Goal: Find specific page/section: Find specific page/section

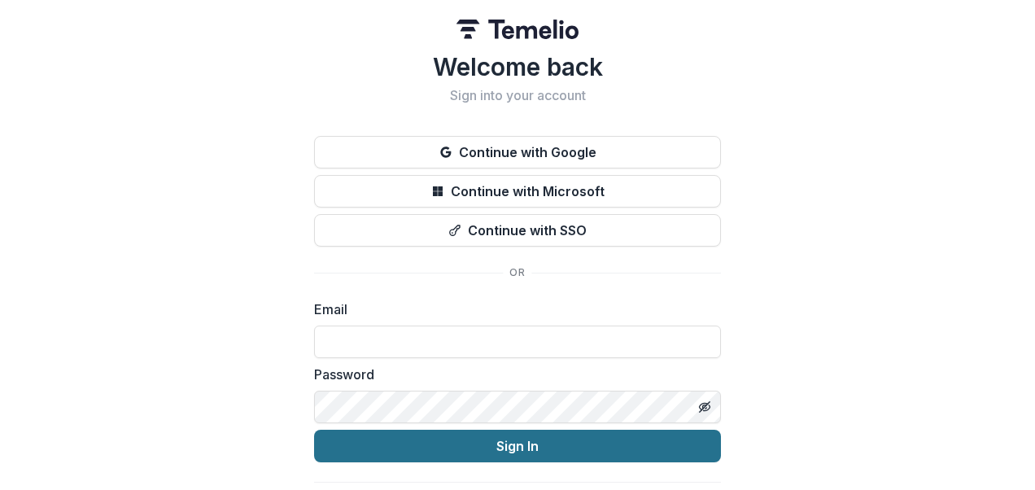
type input "**********"
click at [485, 441] on button "Sign In" at bounding box center [517, 446] width 407 height 33
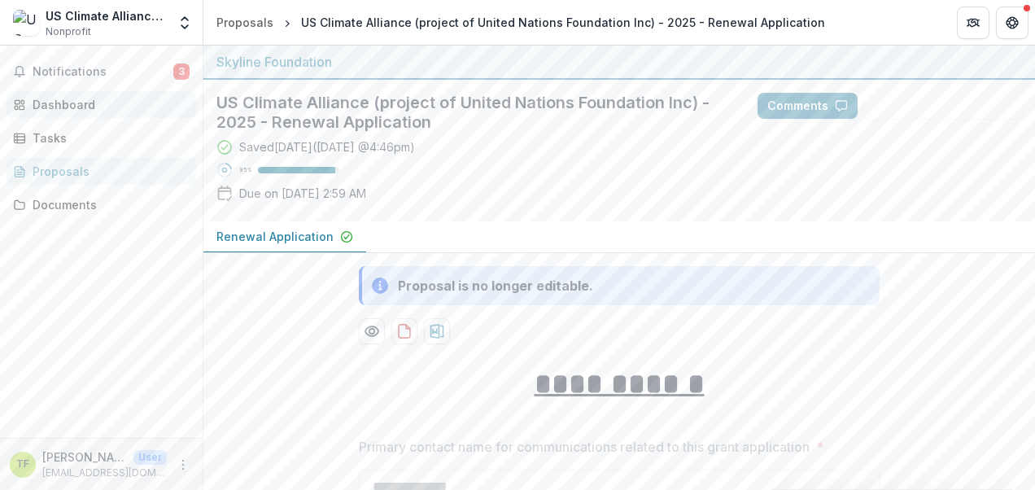
click at [55, 106] on div "Dashboard" at bounding box center [108, 104] width 151 height 17
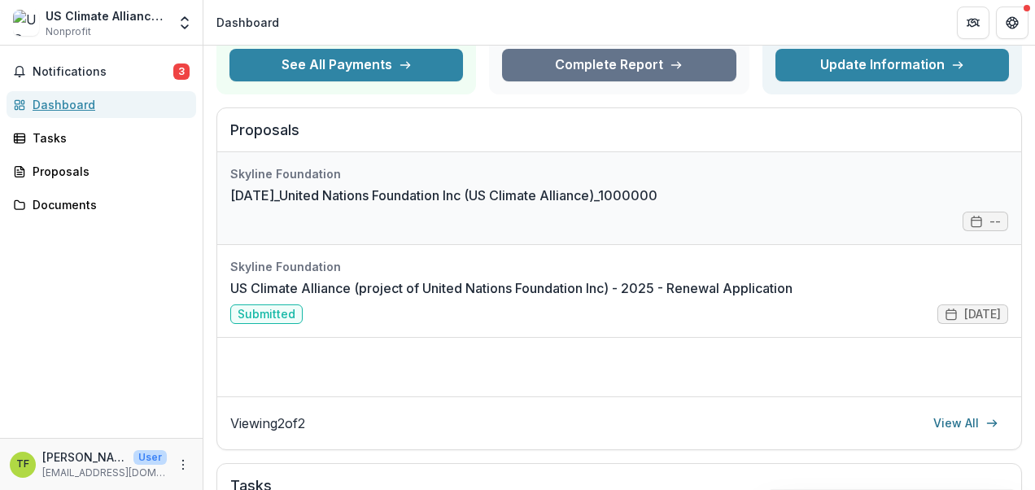
scroll to position [156, 0]
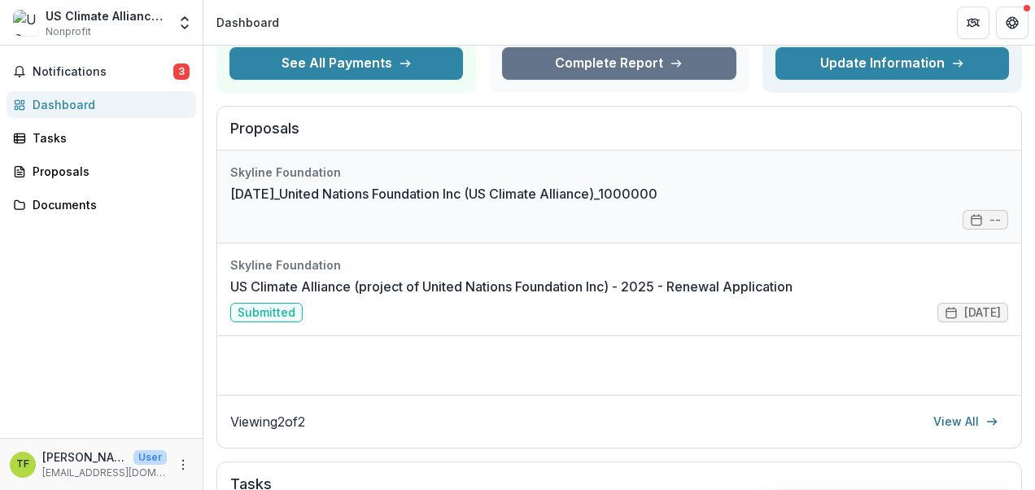
click at [785, 382] on div "Skyline Foundation [DATE]_United Nations Foundation Inc (US Climate Alliance)_1…" at bounding box center [619, 273] width 804 height 244
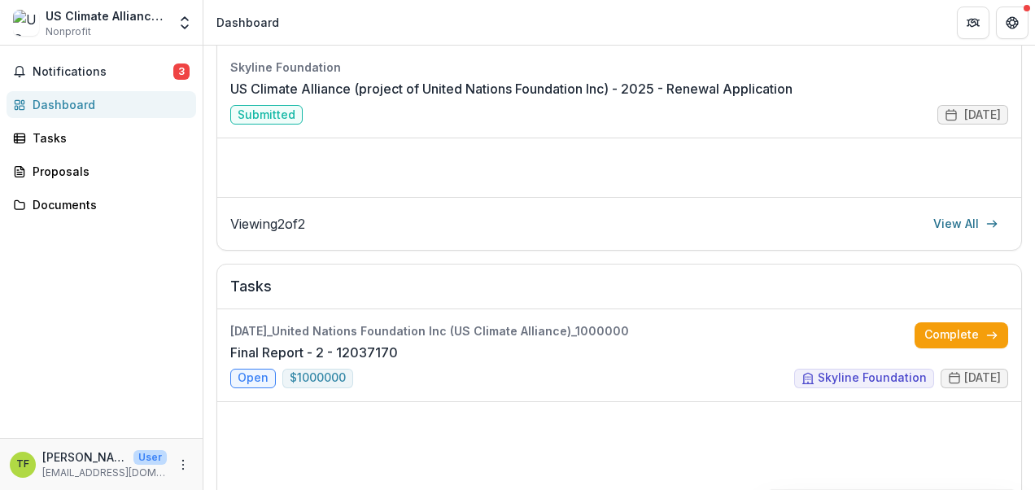
scroll to position [356, 0]
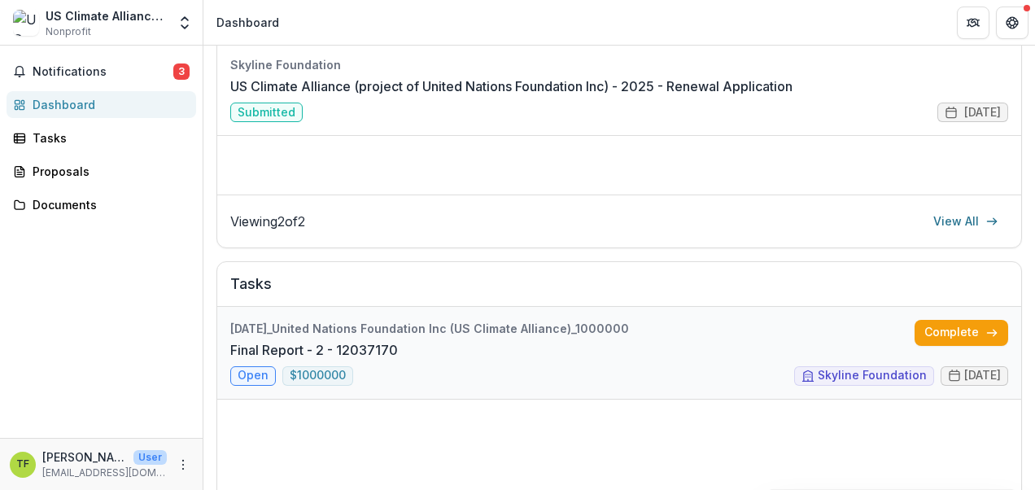
click at [242, 360] on link "Final Report - 2 - 12037170" at bounding box center [314, 350] width 168 height 20
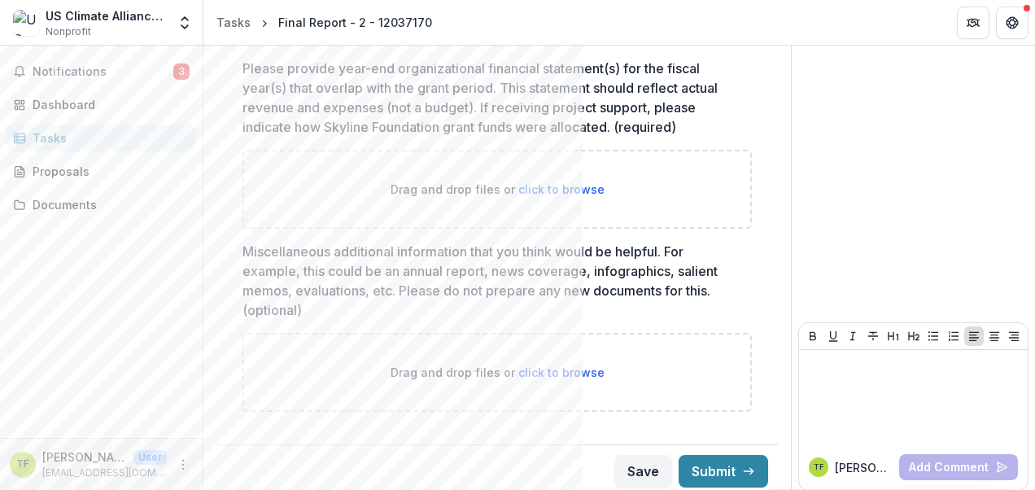
scroll to position [332, 0]
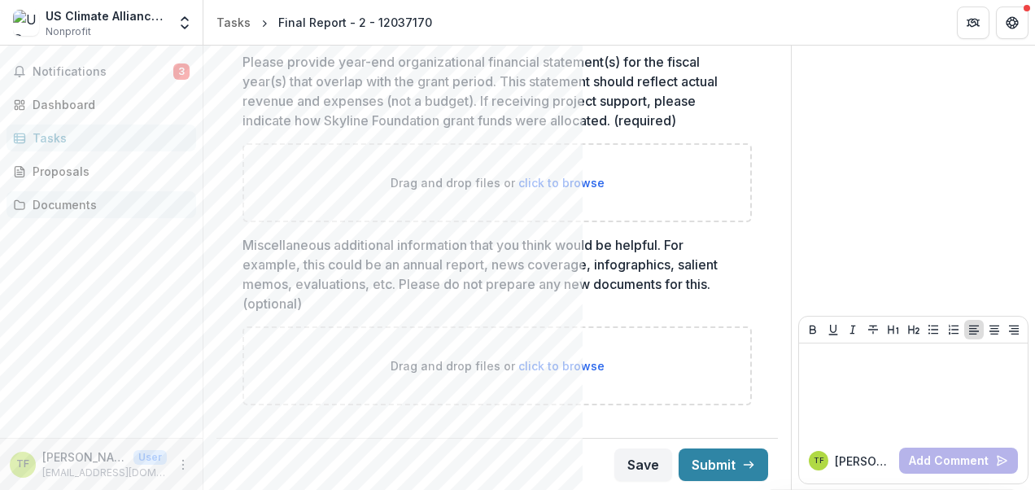
click at [55, 203] on div "Documents" at bounding box center [108, 204] width 151 height 17
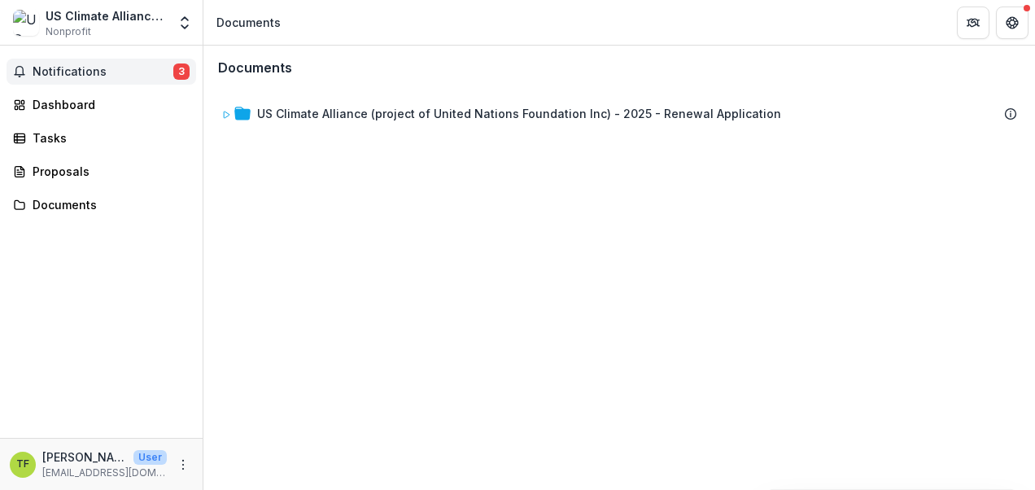
click at [54, 66] on span "Notifications" at bounding box center [103, 72] width 141 height 14
click at [58, 107] on div "Dashboard" at bounding box center [108, 104] width 151 height 17
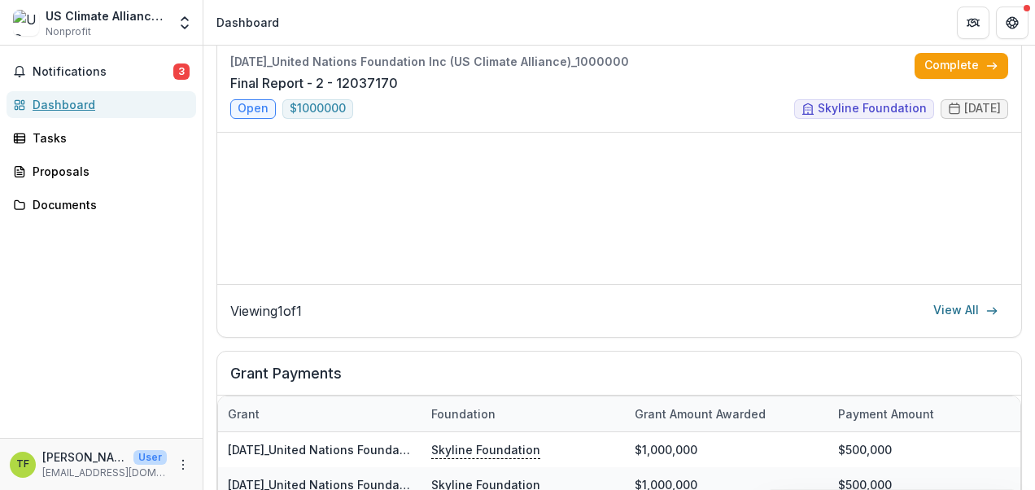
scroll to position [659, 0]
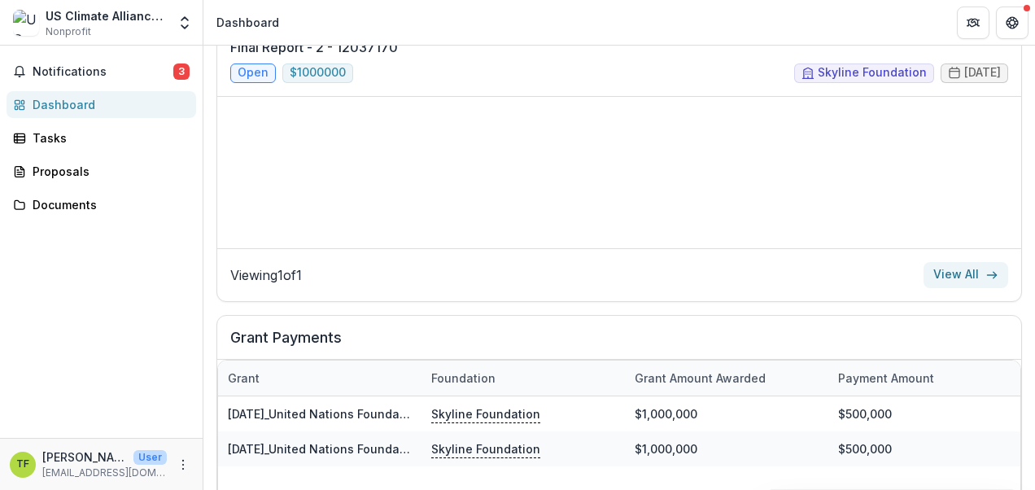
click at [954, 270] on link "View All" at bounding box center [966, 275] width 85 height 26
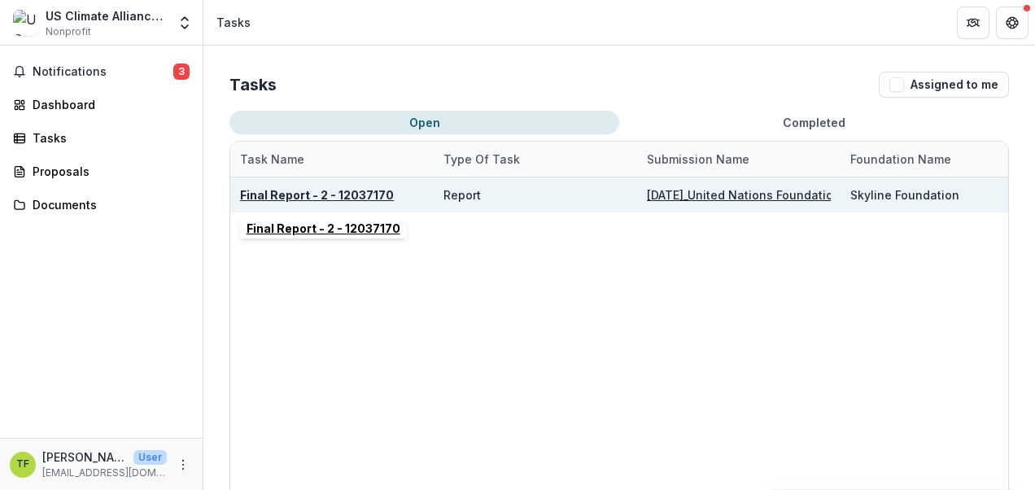
click at [371, 192] on u "Final Report - 2 - 12037170" at bounding box center [317, 195] width 154 height 14
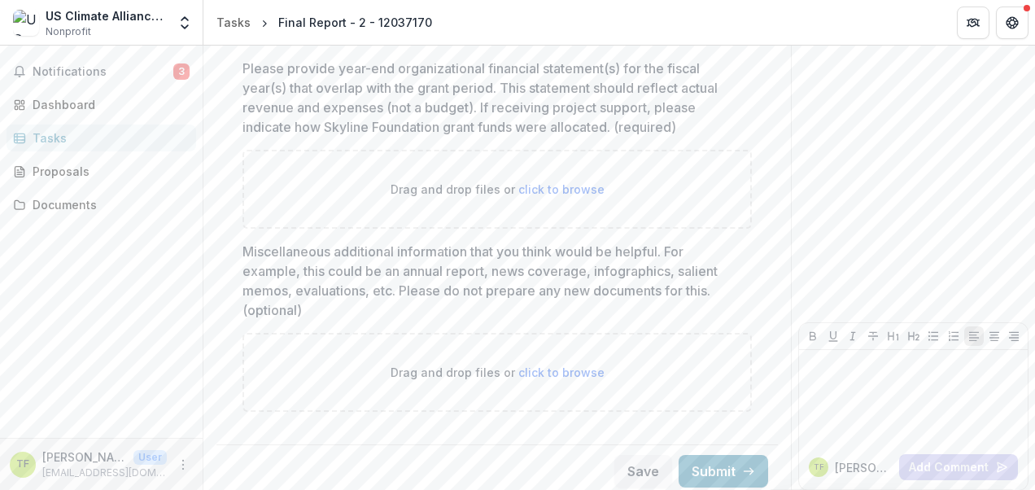
scroll to position [332, 0]
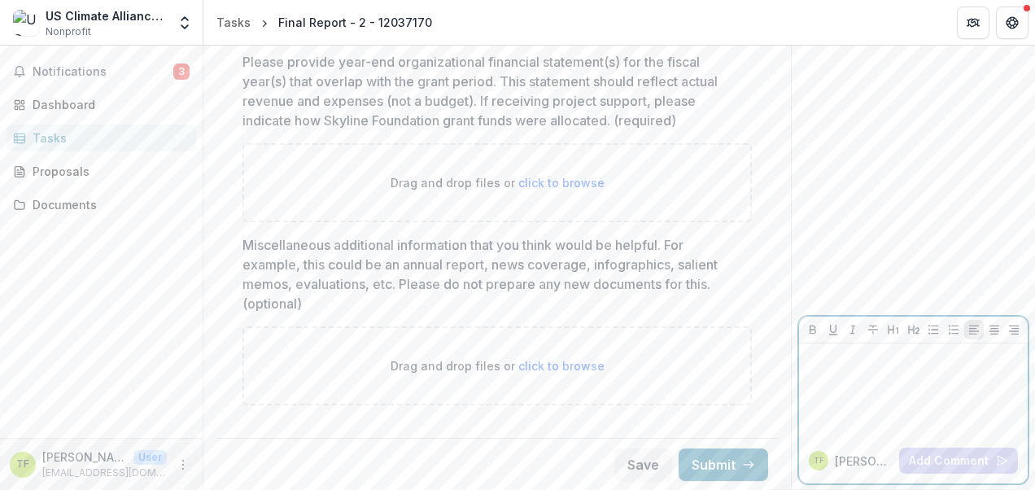
click at [912, 374] on div at bounding box center [914, 390] width 216 height 81
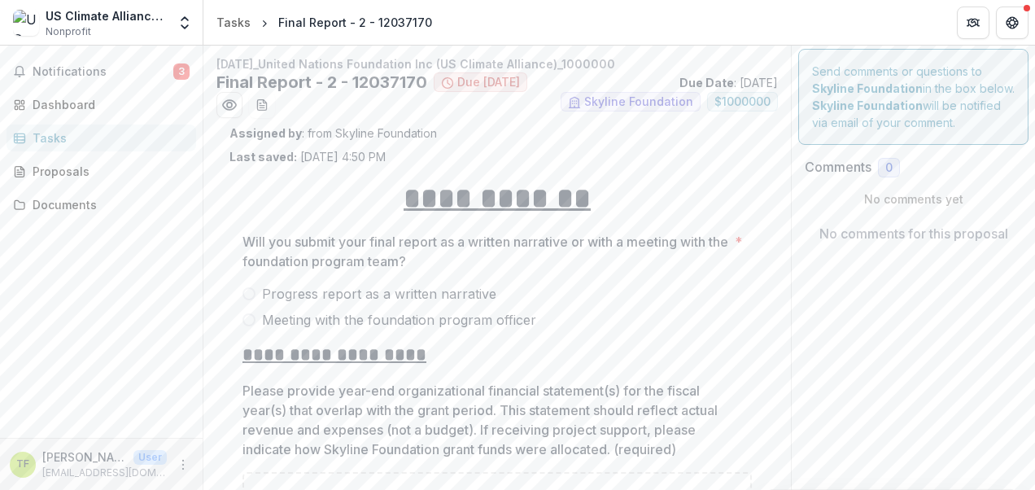
scroll to position [0, 0]
